Goal: Complete application form

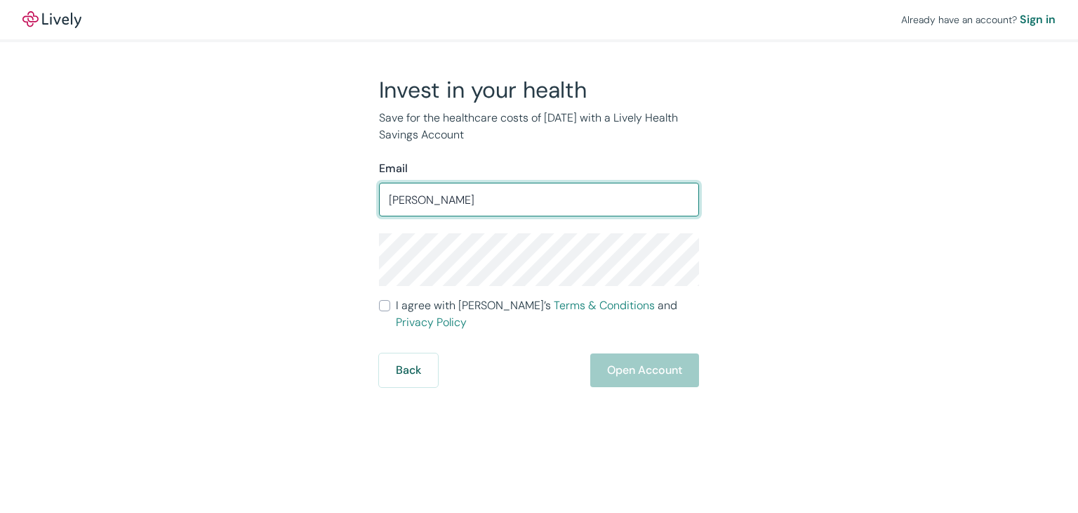
type input "[EMAIL_ADDRESS][DOMAIN_NAME]"
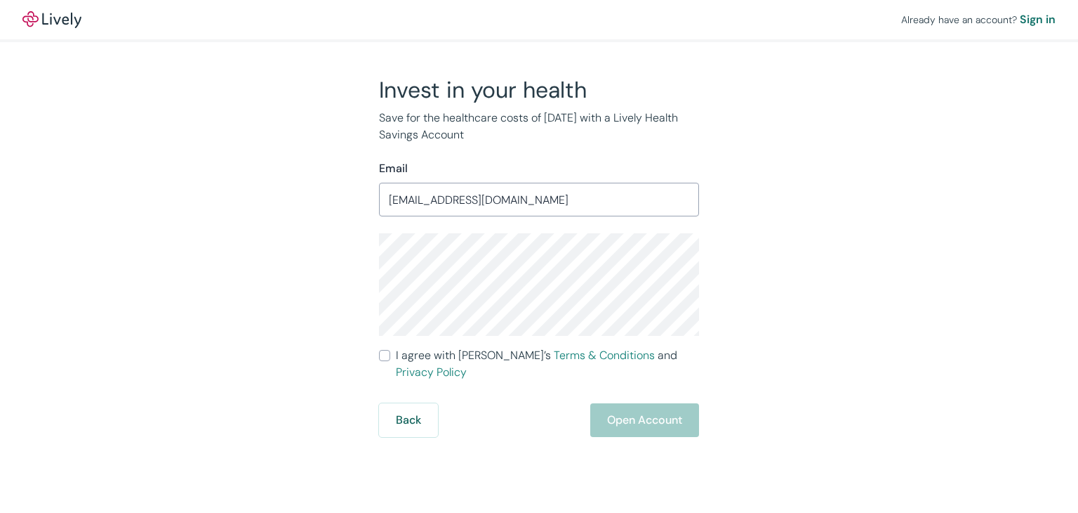
click at [382, 353] on input "I agree with Lively’s Terms & Conditions and Privacy Policy" at bounding box center [384, 355] width 11 height 11
checkbox input "true"
click at [645, 403] on button "Open Account" at bounding box center [644, 420] width 109 height 34
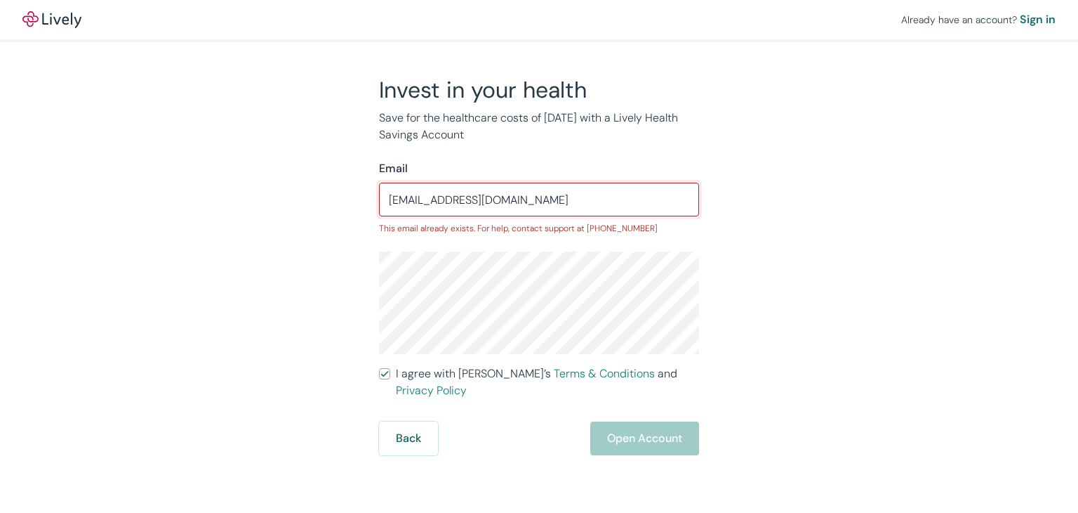
drag, startPoint x: 522, startPoint y: 204, endPoint x: 136, endPoint y: 217, distance: 386.4
click at [141, 217] on div "Already have an account? Sign in Invest in your health Save for the healthcare …" at bounding box center [539, 227] width 1078 height 455
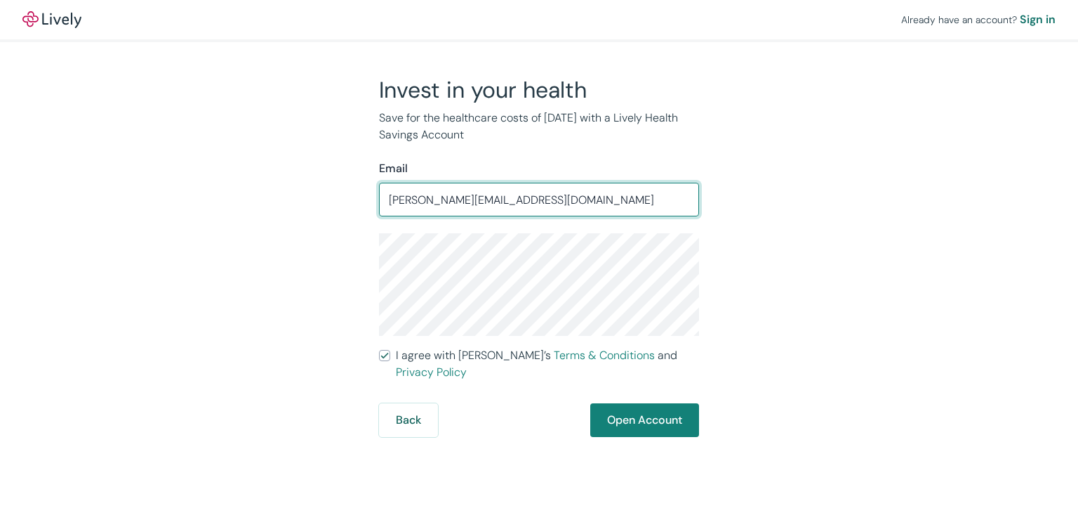
drag, startPoint x: 528, startPoint y: 203, endPoint x: 218, endPoint y: 249, distance: 313.7
click at [229, 245] on div "Invest in your health Save for the healthcare costs of tomorrow with a Lively H…" at bounding box center [531, 256] width 674 height 361
type input "k"
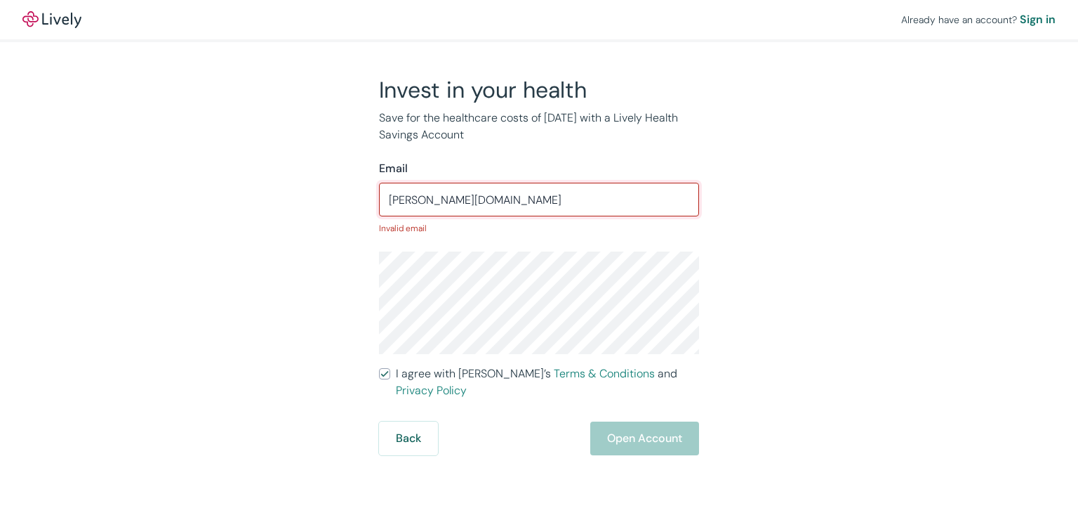
type input "kim.jcainassociates.com"
drag, startPoint x: 498, startPoint y: 430, endPoint x: 499, endPoint y: 404, distance: 26.0
click at [498, 430] on div "Back Open Account" at bounding box center [539, 438] width 320 height 34
click at [527, 242] on form "Email kim.jcainassociates.com ​ Invalid email I agree with Lively’s Terms & Con…" at bounding box center [539, 307] width 320 height 295
click at [409, 203] on input "kim.jcainassociates.com" at bounding box center [539, 199] width 320 height 28
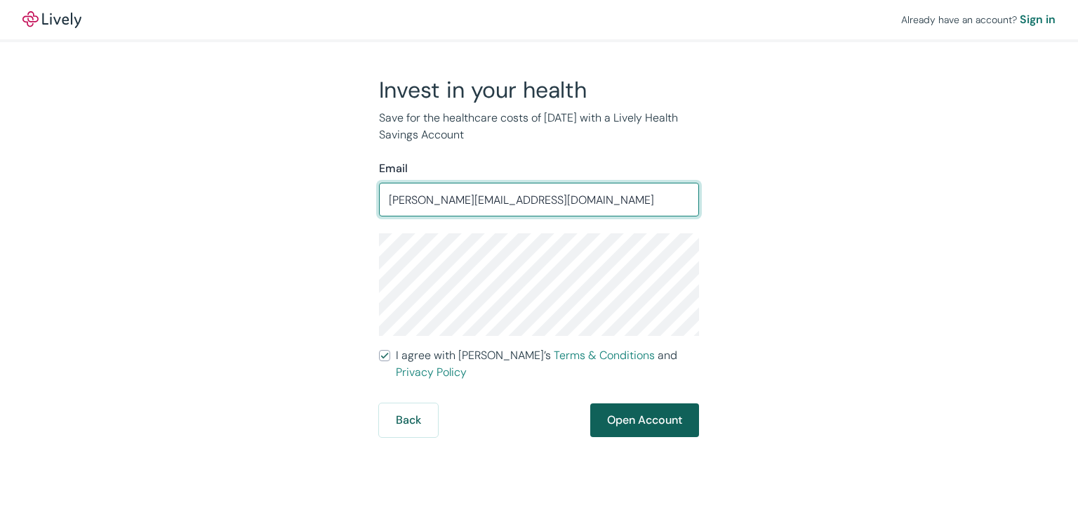
type input "kim@jcainassociates.com"
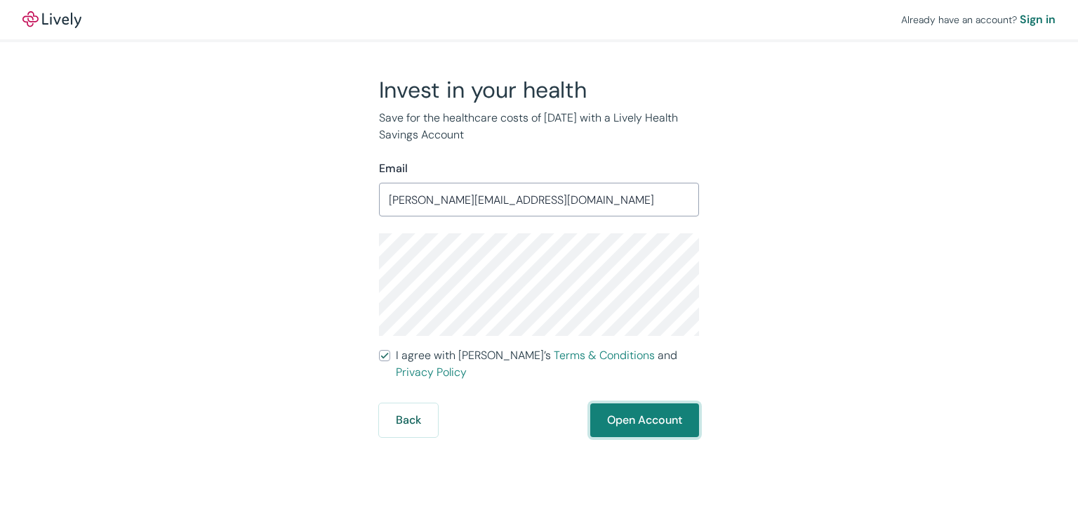
drag, startPoint x: 612, startPoint y: 395, endPoint x: 607, endPoint y: 386, distance: 10.7
click at [613, 403] on button "Open Account" at bounding box center [644, 420] width 109 height 34
click at [1038, 25] on div "Sign in" at bounding box center [1038, 19] width 36 height 17
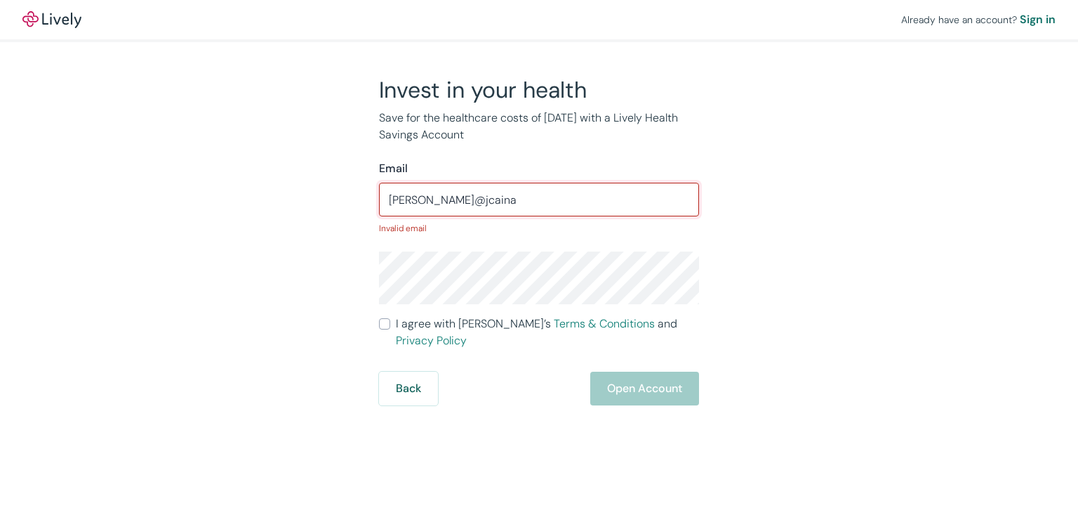
type input "kim@jcainassociates.com"
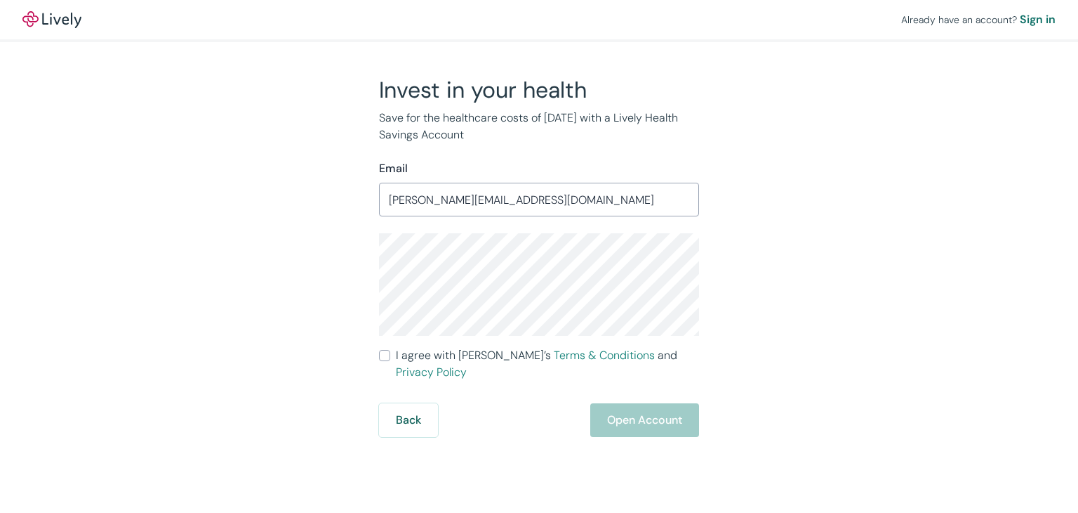
click at [390, 357] on label "I agree with Lively’s Terms & Conditions and Privacy Policy" at bounding box center [539, 364] width 320 height 34
click at [390, 357] on input "I agree with Lively’s Terms & Conditions and Privacy Policy" at bounding box center [384, 355] width 11 height 11
checkbox input "true"
drag, startPoint x: 649, startPoint y: 402, endPoint x: 652, endPoint y: 393, distance: 9.4
click at [649, 403] on button "Open Account" at bounding box center [644, 420] width 109 height 34
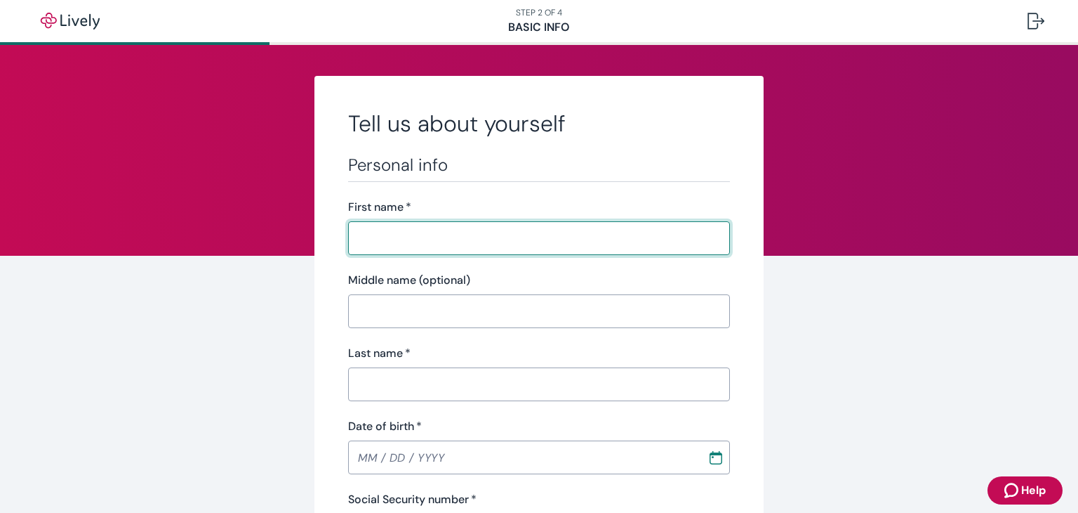
click at [390, 240] on input "First name   *" at bounding box center [539, 238] width 382 height 28
type input "JAMES"
type input "T."
type input "CAIN"
type input "(815) 397-3853"
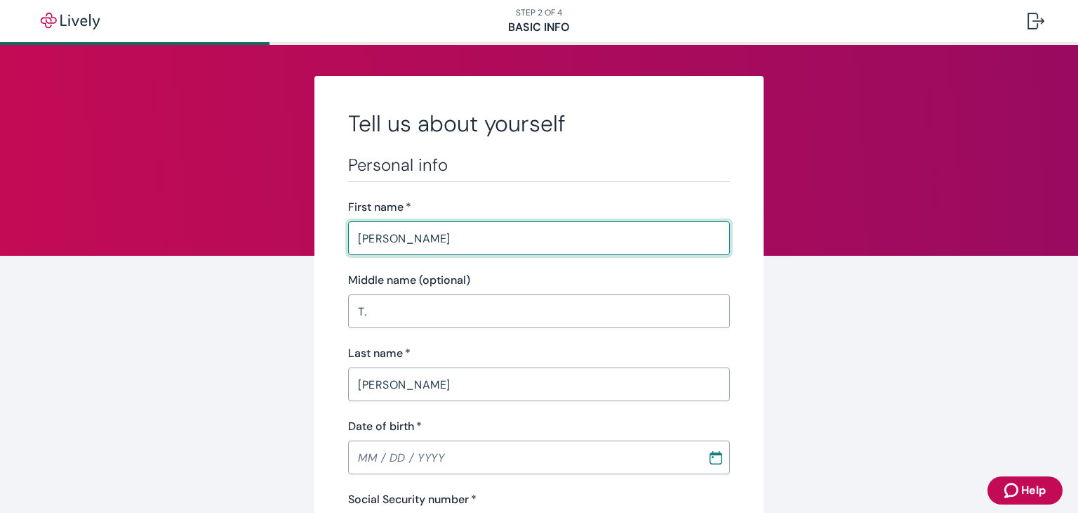
type input "5183 HARLEM ROAD, STE 9"
type input "LOVES PARK"
type input "Illinois"
type input "61111"
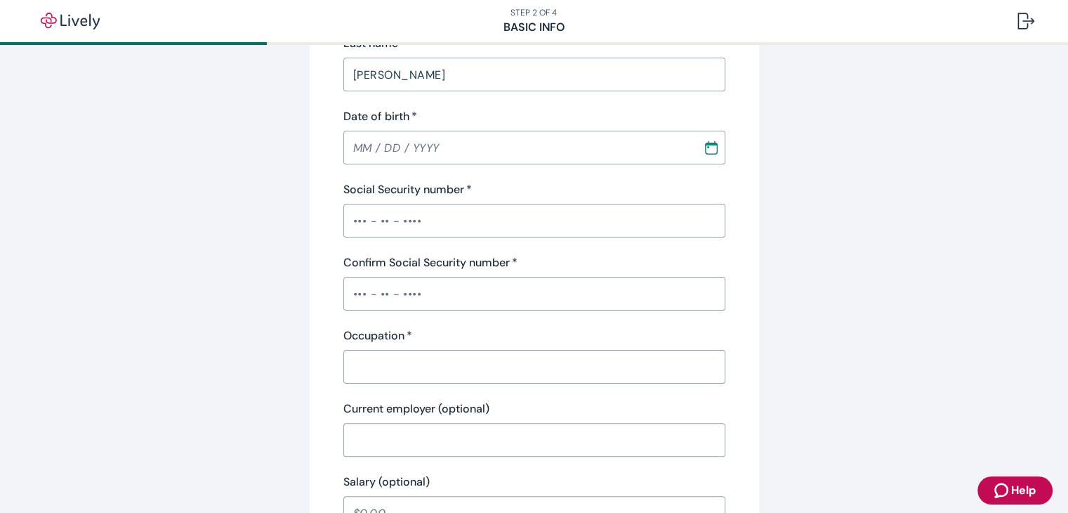
scroll to position [351, 0]
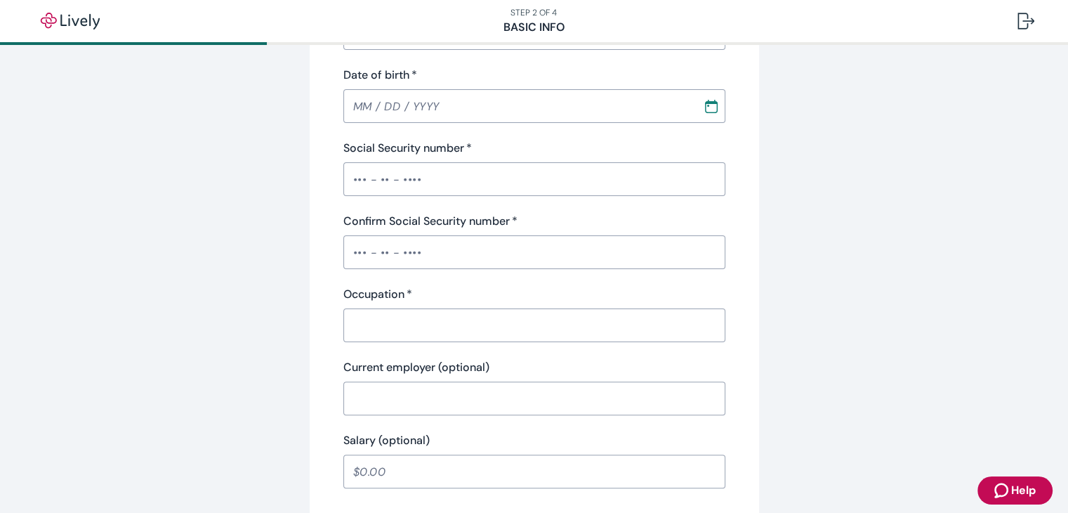
type input "MM / DD / YYYY"
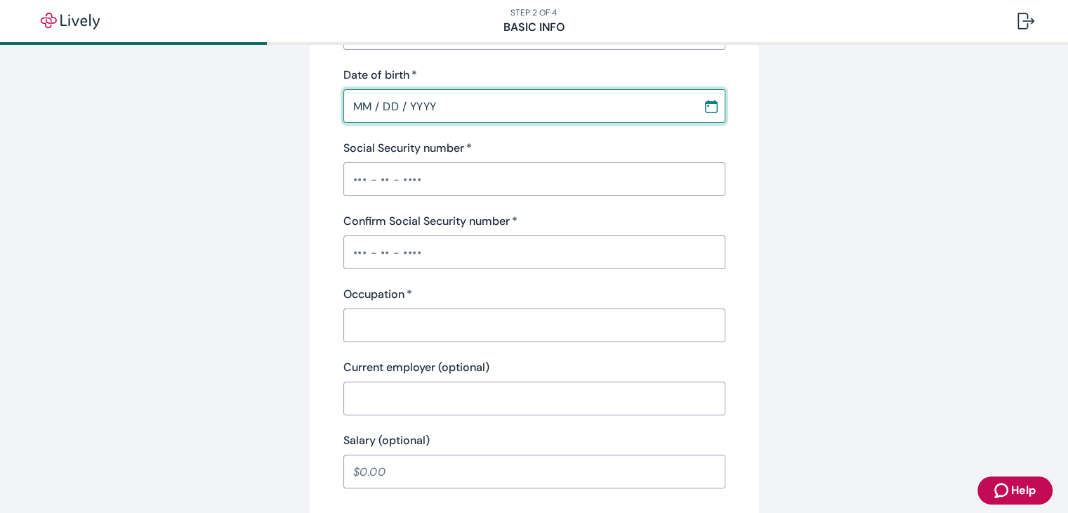
click at [413, 110] on input "MM / DD / YYYY" at bounding box center [518, 106] width 350 height 28
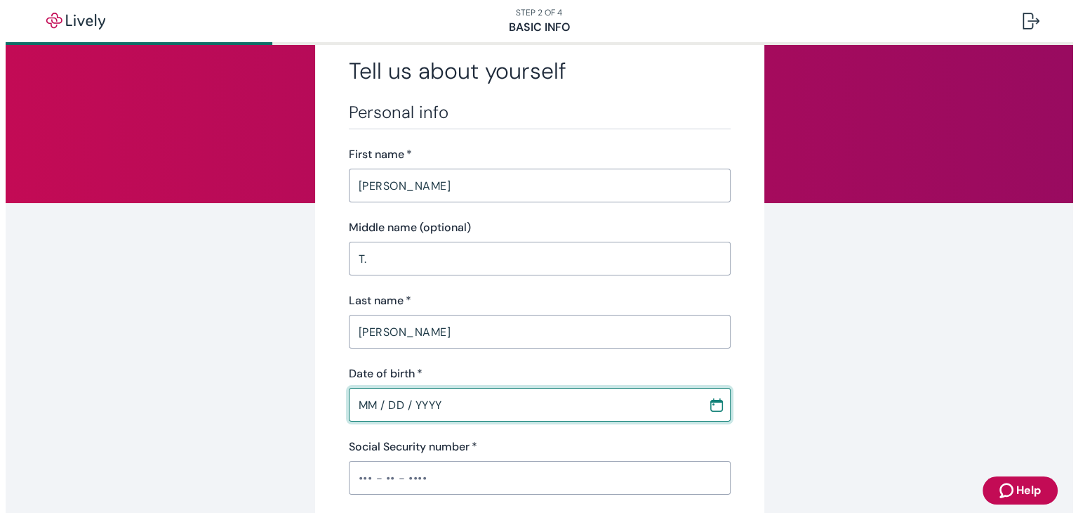
scroll to position [0, 0]
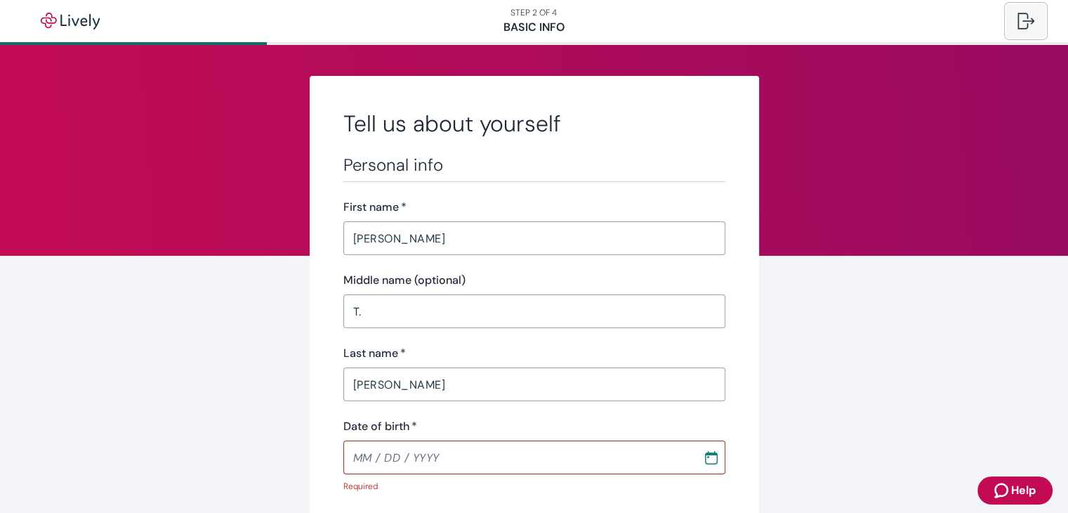
click at [1026, 27] on div at bounding box center [1025, 21] width 17 height 17
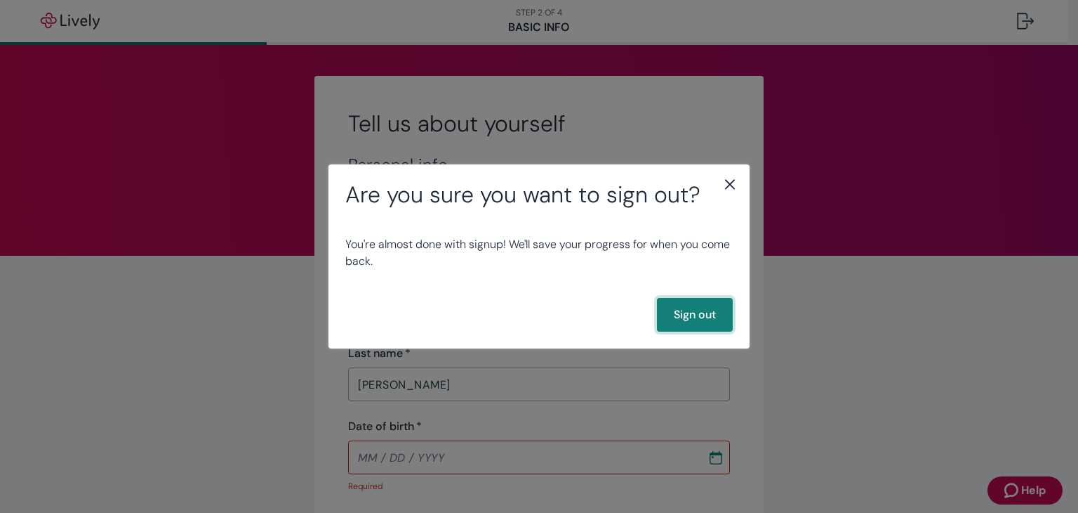
click at [692, 317] on button "Sign out" at bounding box center [695, 315] width 76 height 34
